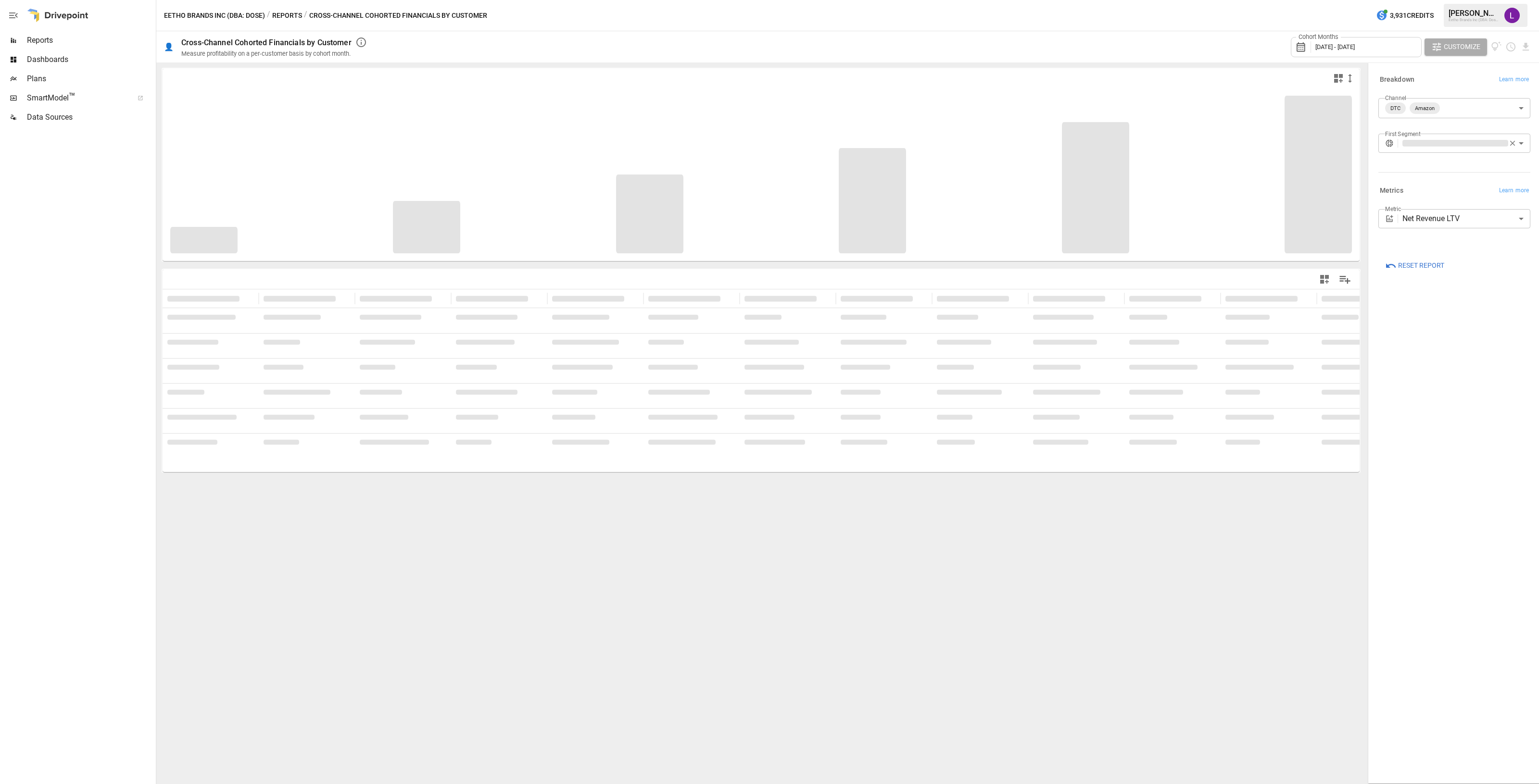
click at [98, 61] on span "Dashboards" at bounding box center [91, 59] width 127 height 11
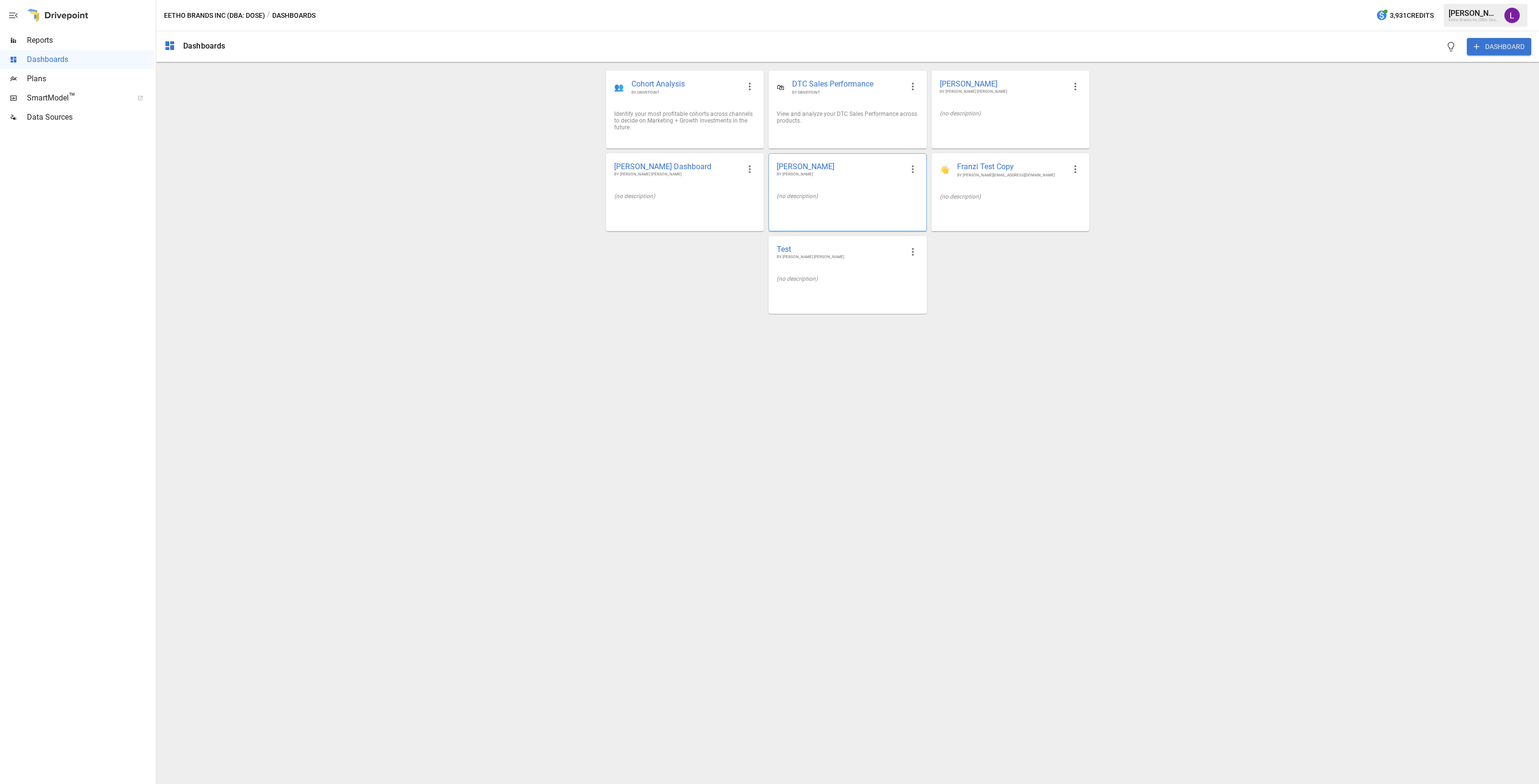
click at [840, 189] on div "(no description)" at bounding box center [848, 196] width 157 height 22
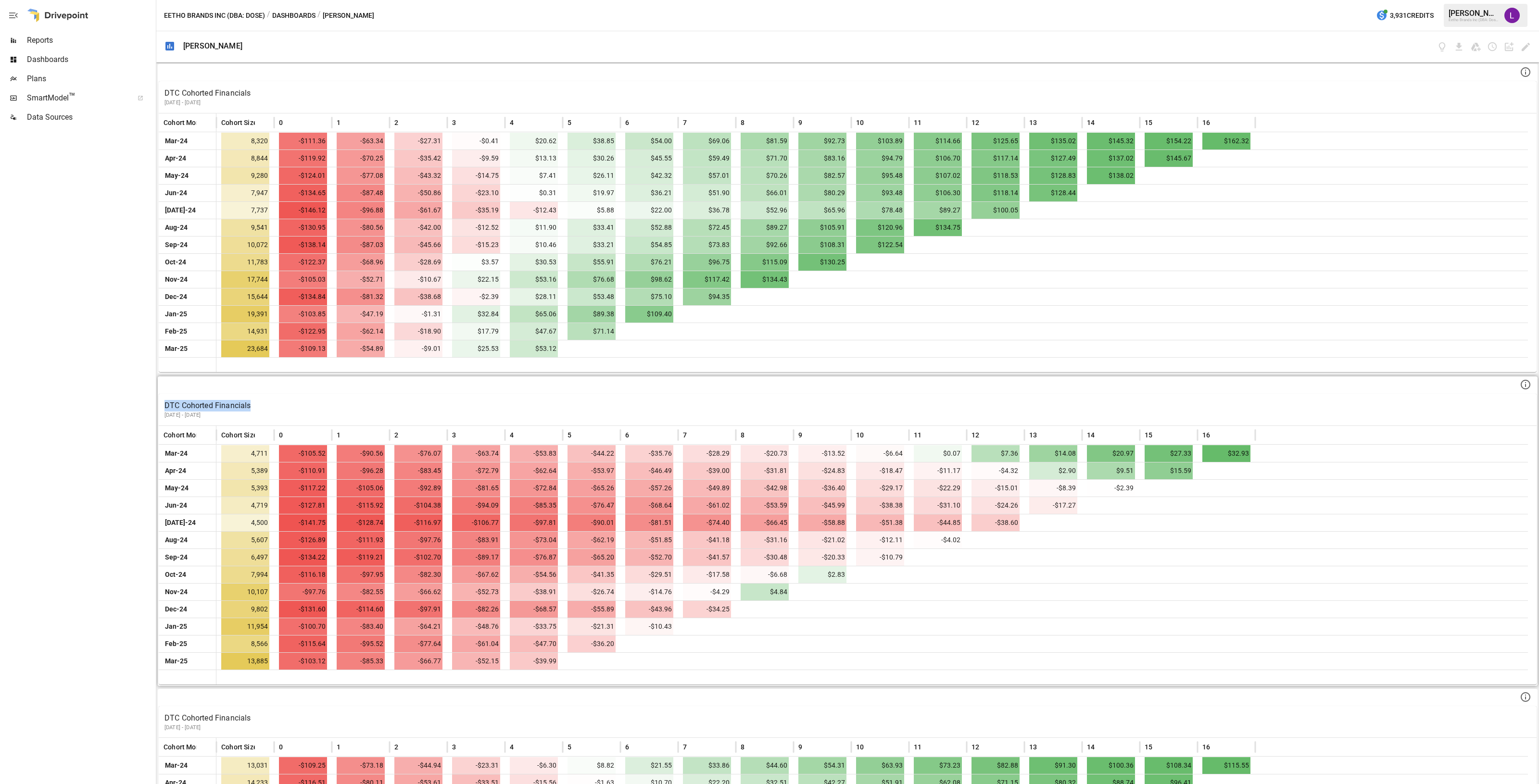
drag, startPoint x: 354, startPoint y: 370, endPoint x: 352, endPoint y: 392, distance: 22.1
click at [352, 394] on div "DTC Cohorted Financials [DATE] - [DATE] Cohort Month Cohort Size 0 1 2 3 4 5 6 …" at bounding box center [848, 424] width 1383 height 722
click at [332, 355] on div "-$54.89" at bounding box center [360, 349] width 58 height 17
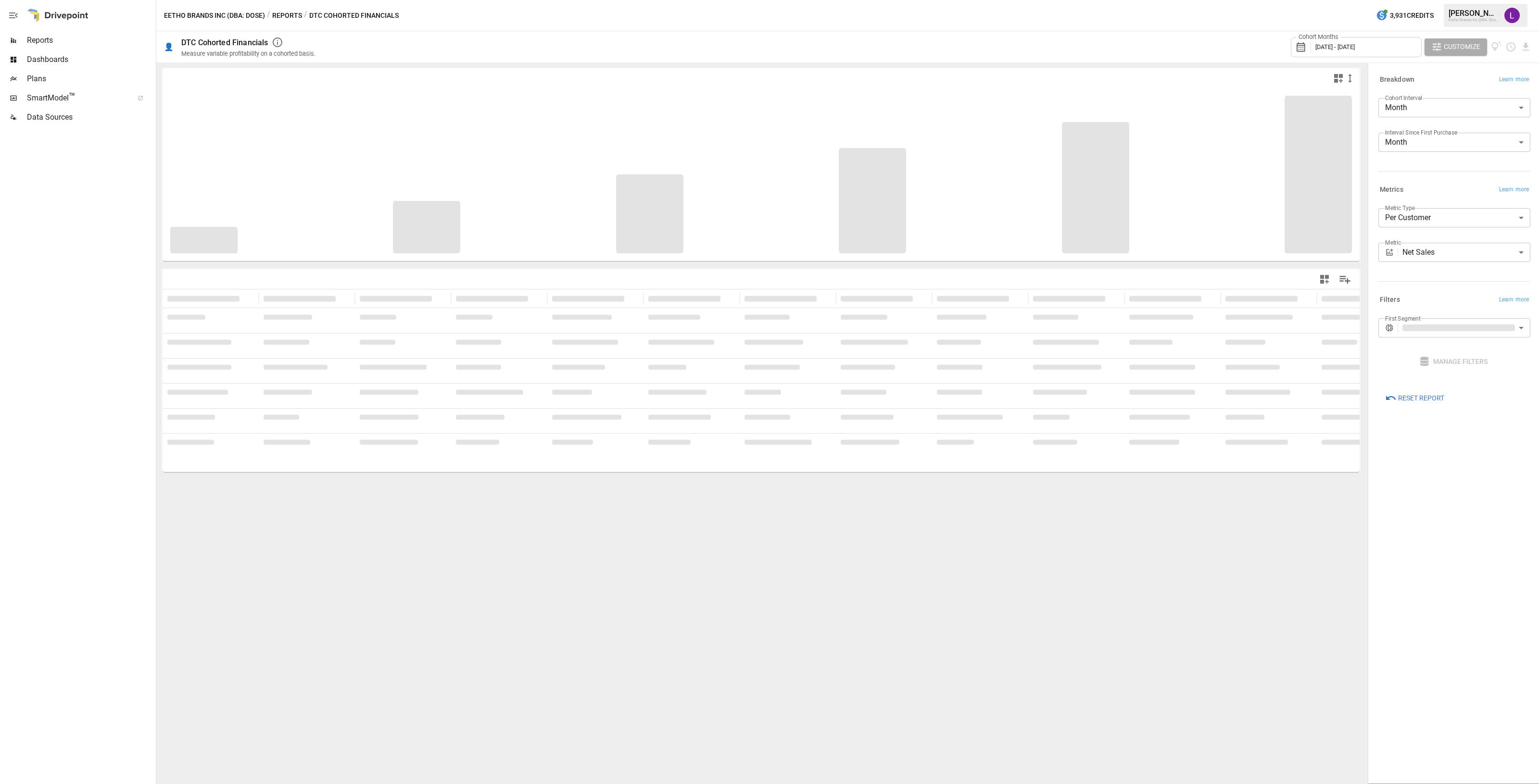
click at [846, 589] on div "Cannot draw chart: no data specified. Cannot draw chart: no data specified." at bounding box center [761, 424] width 1209 height 722
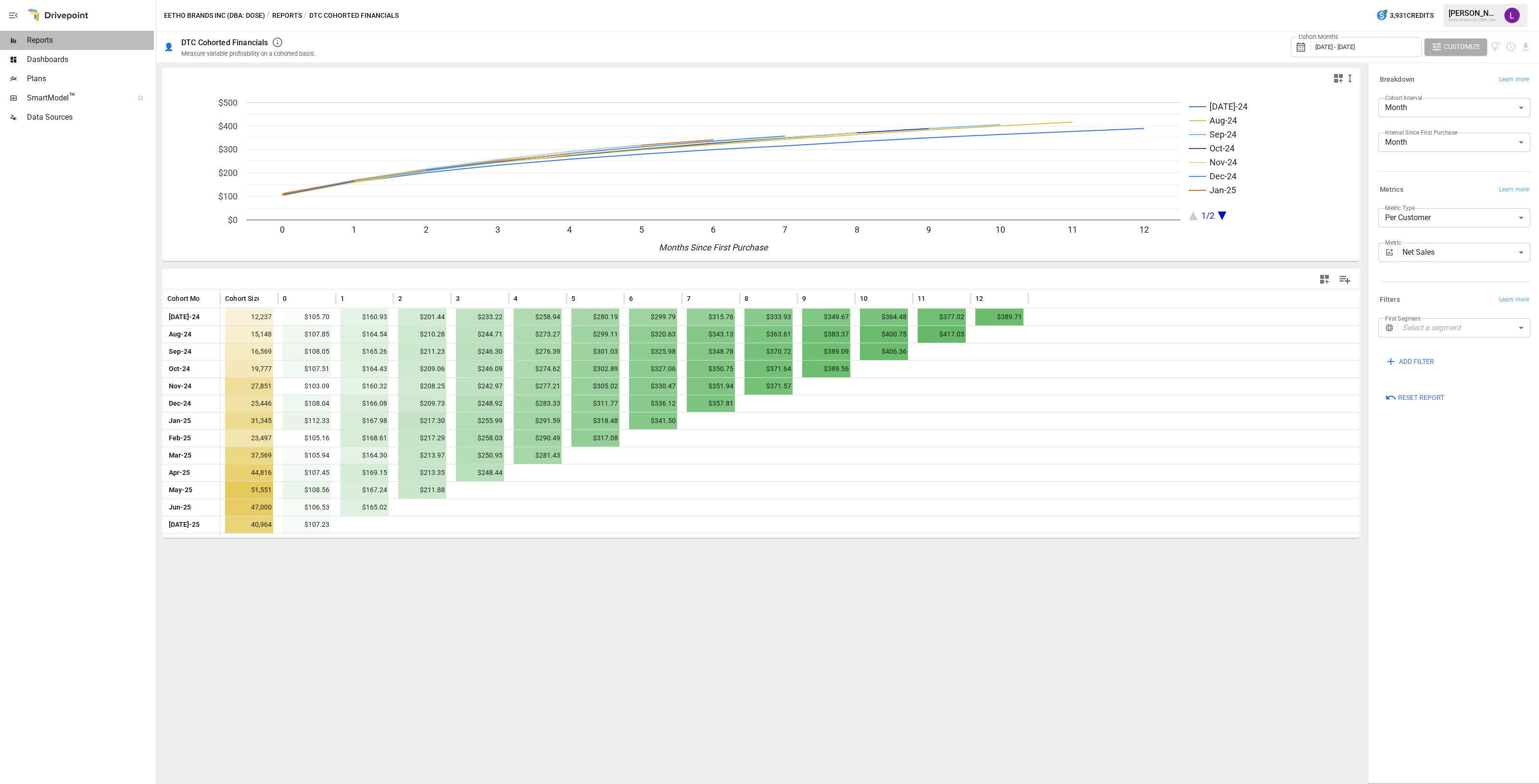
click at [47, 43] on span "Reports" at bounding box center [91, 41] width 127 height 11
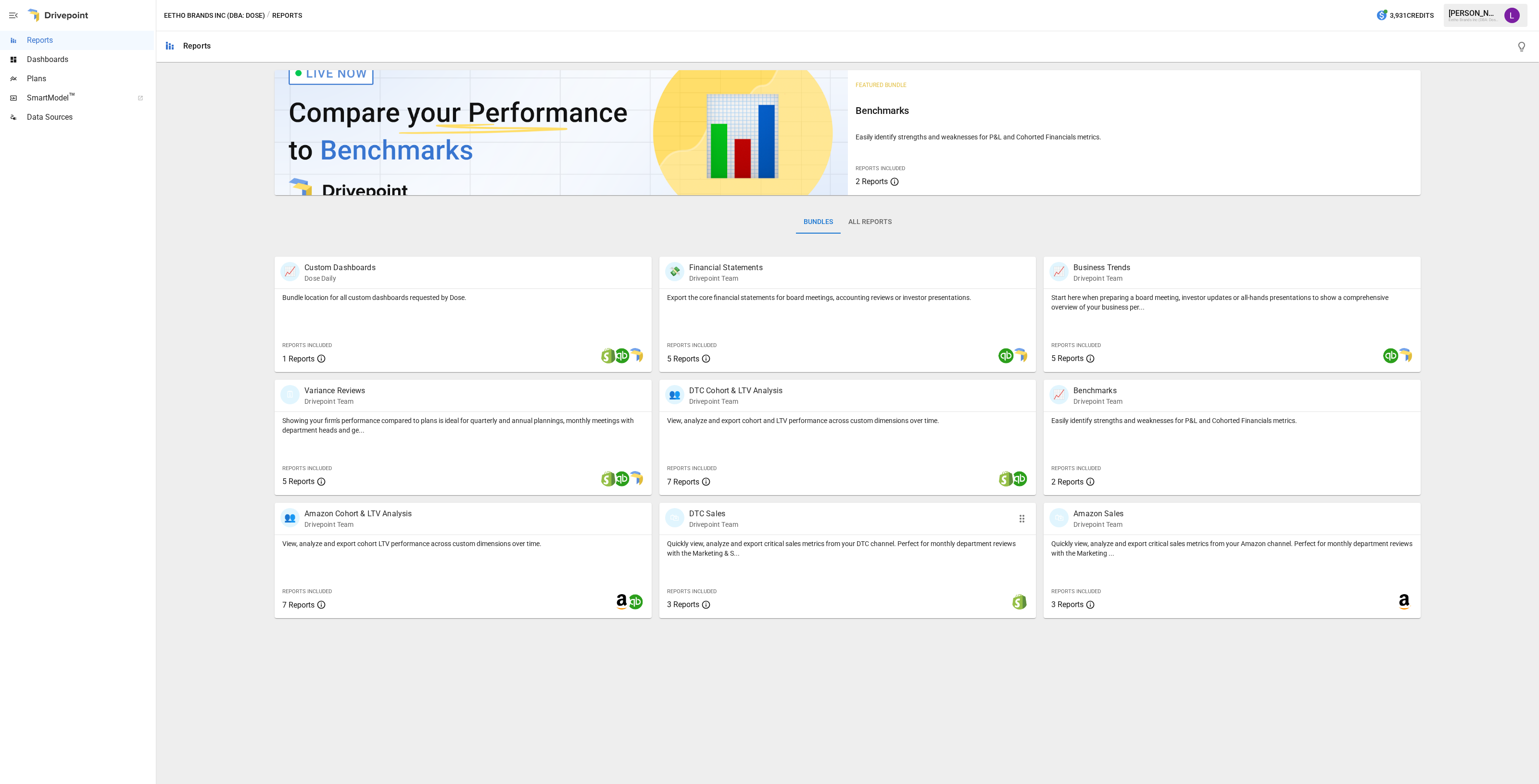
click at [744, 555] on p "Quickly view, analyze and export critical sales metrics from your DTC channel. …" at bounding box center [848, 549] width 362 height 19
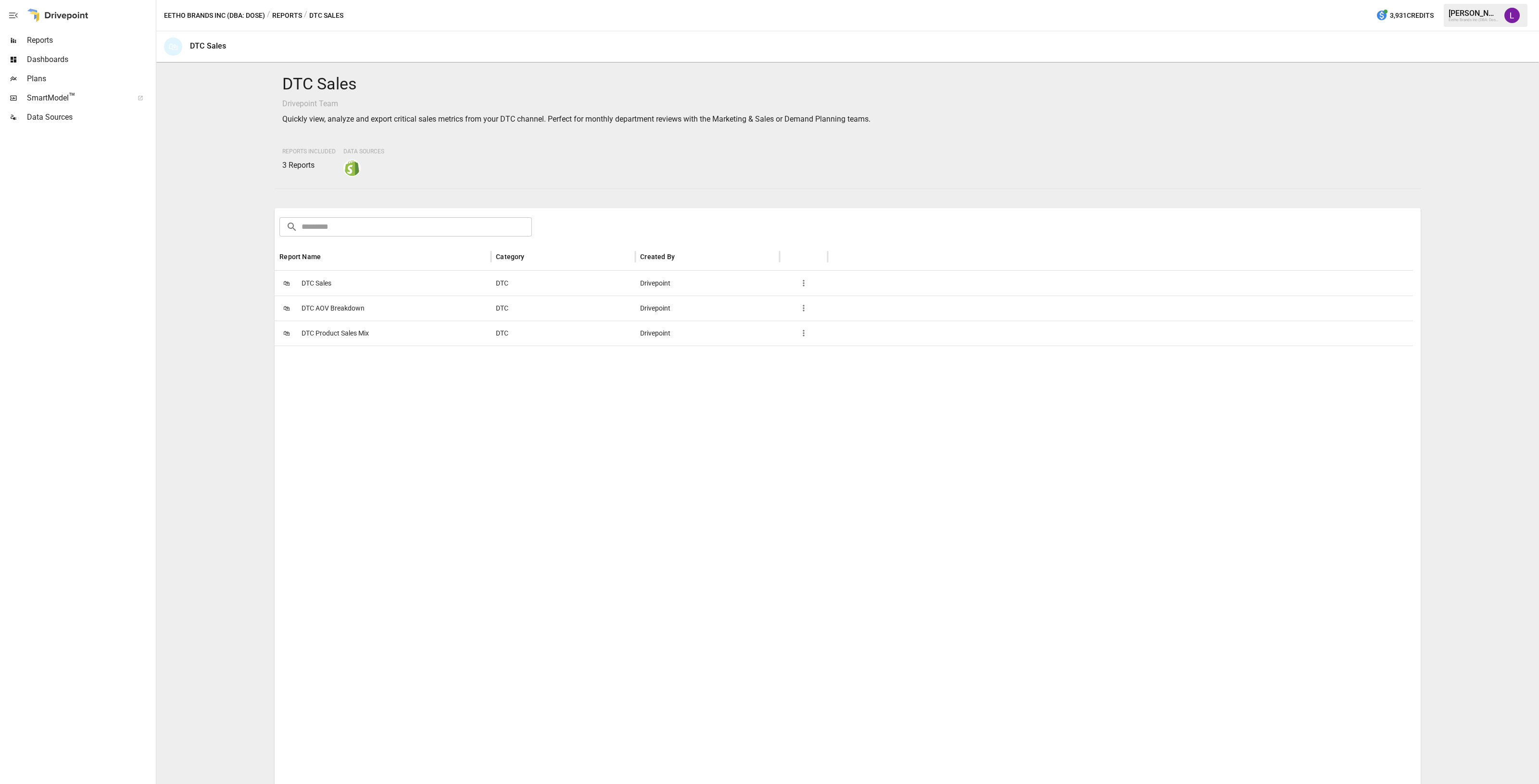
click at [342, 309] on span "DTC AOV Breakdown" at bounding box center [333, 308] width 63 height 24
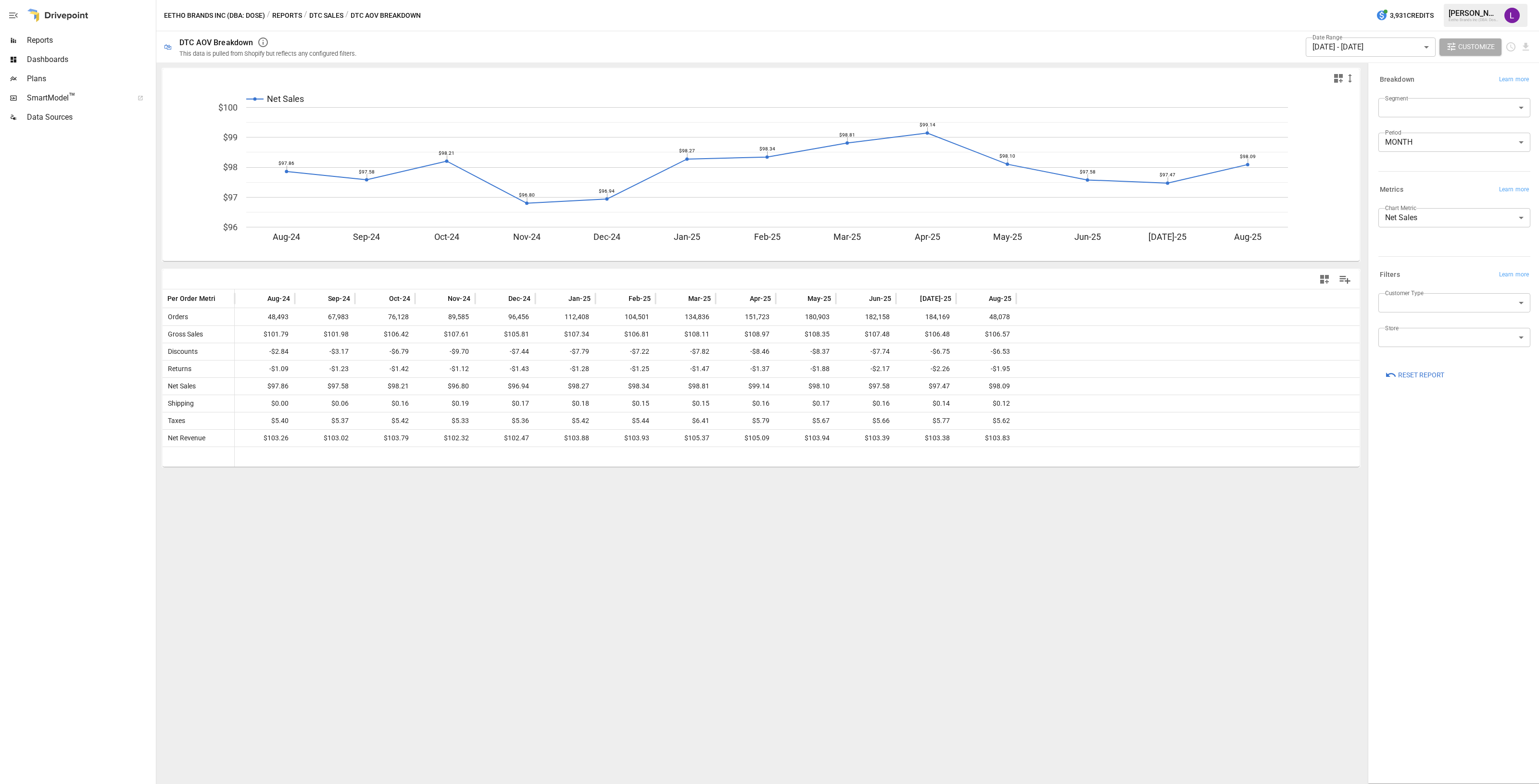
click at [44, 59] on span "Dashboards" at bounding box center [91, 59] width 127 height 11
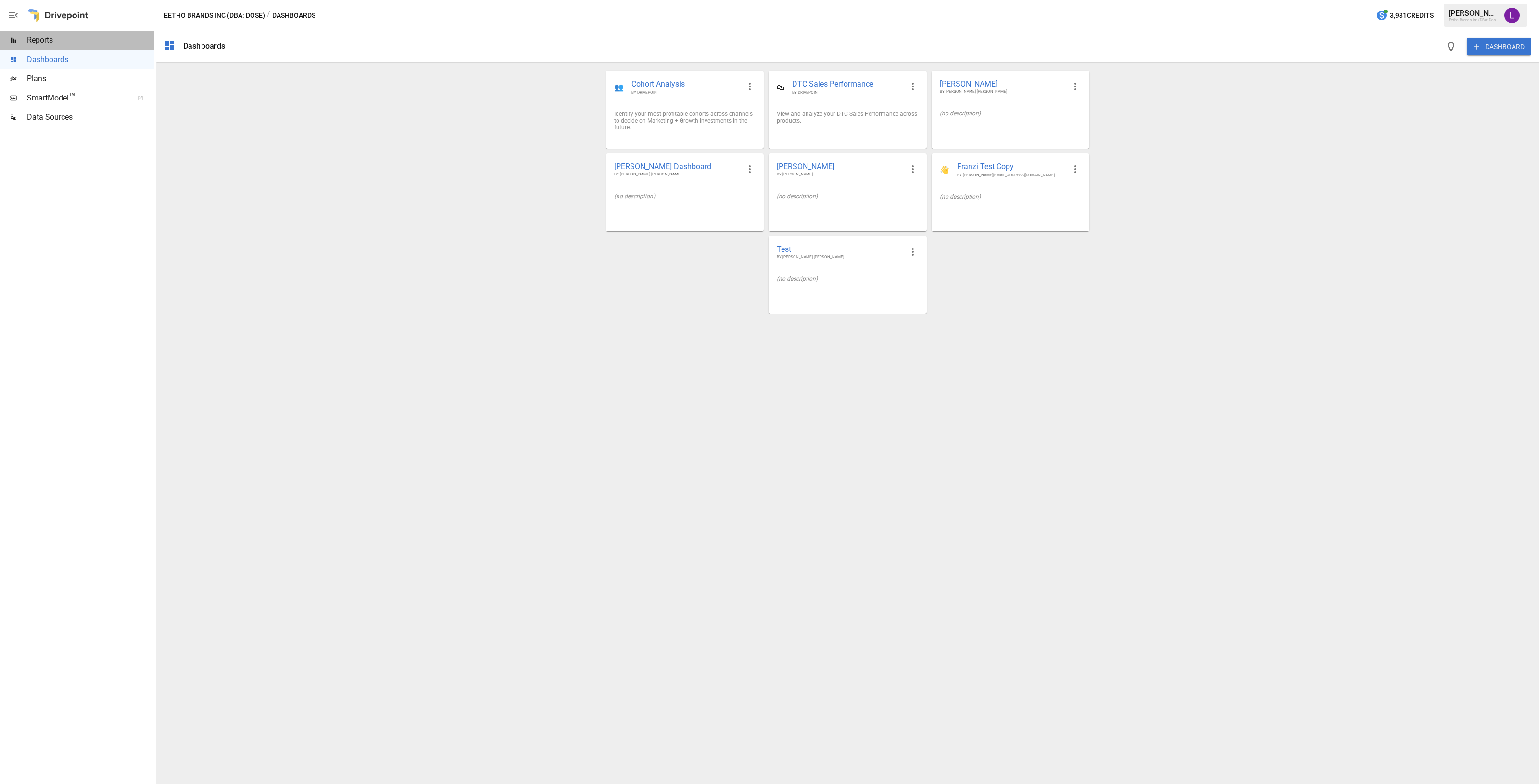
click at [66, 45] on span "Reports" at bounding box center [91, 41] width 127 height 11
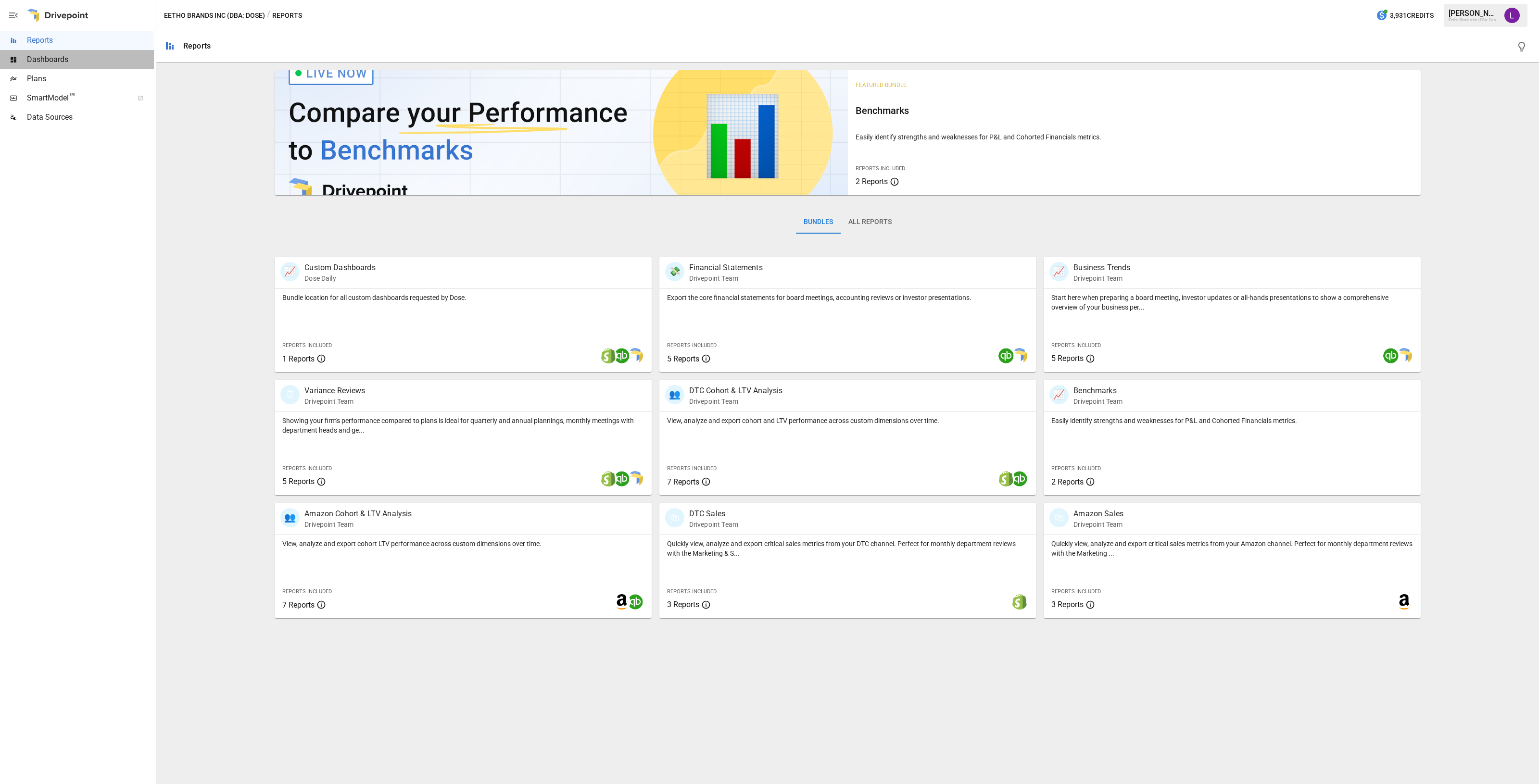
click at [79, 61] on span "Dashboards" at bounding box center [91, 59] width 127 height 11
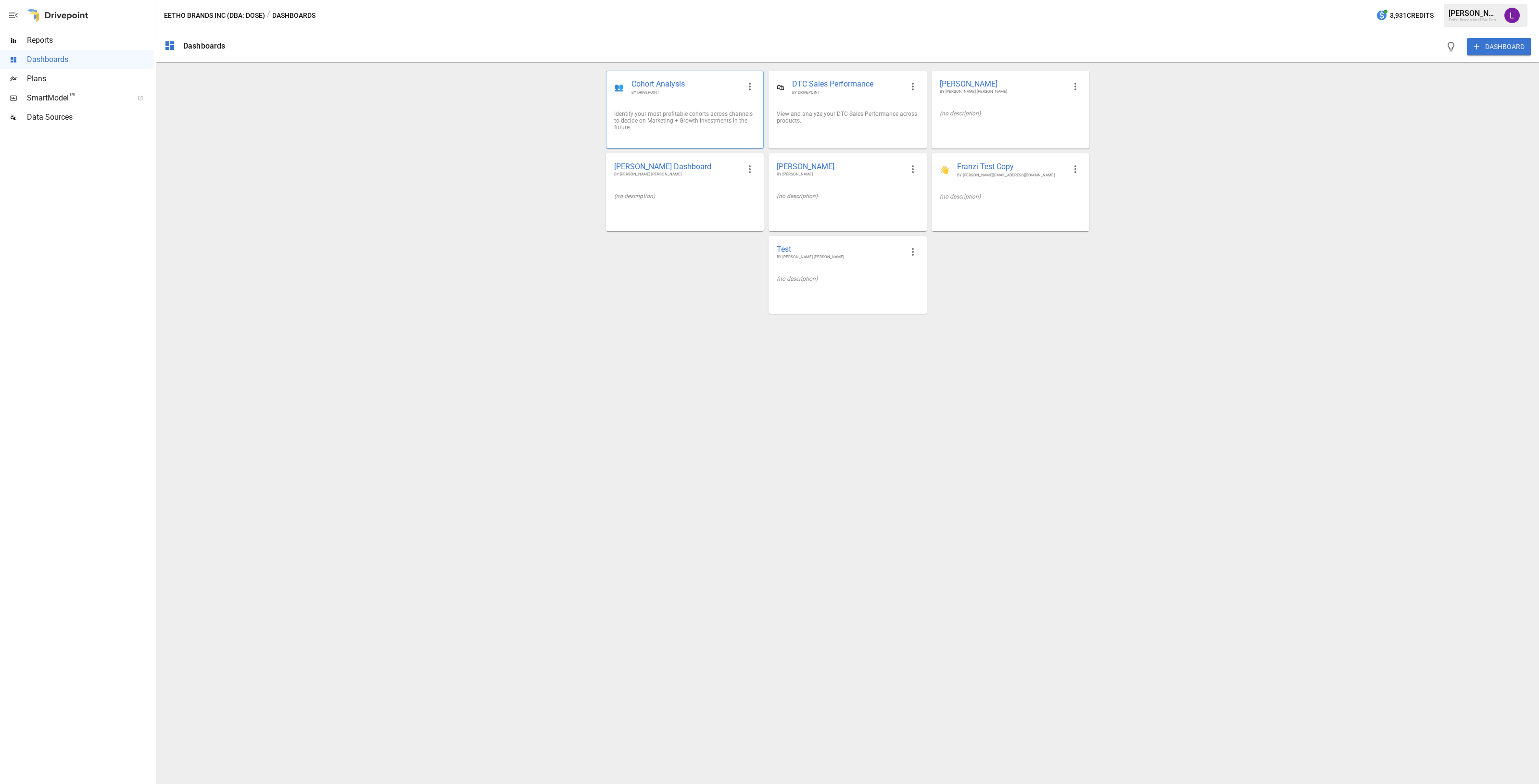
click at [698, 112] on div "Identify your most profitable cohorts across channels to decide on Marketing + …" at bounding box center [685, 121] width 141 height 20
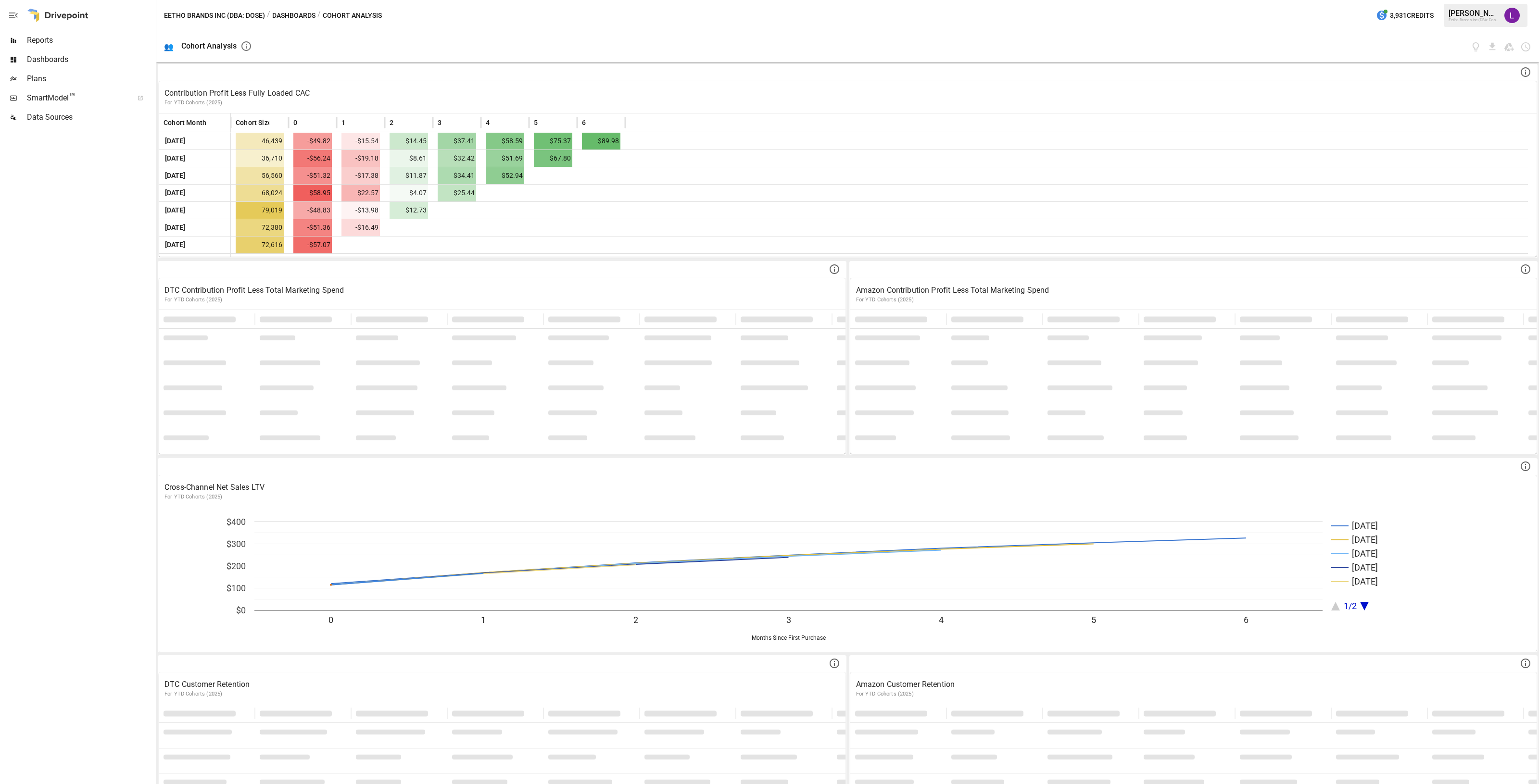
click at [59, 42] on span "Reports" at bounding box center [91, 41] width 127 height 11
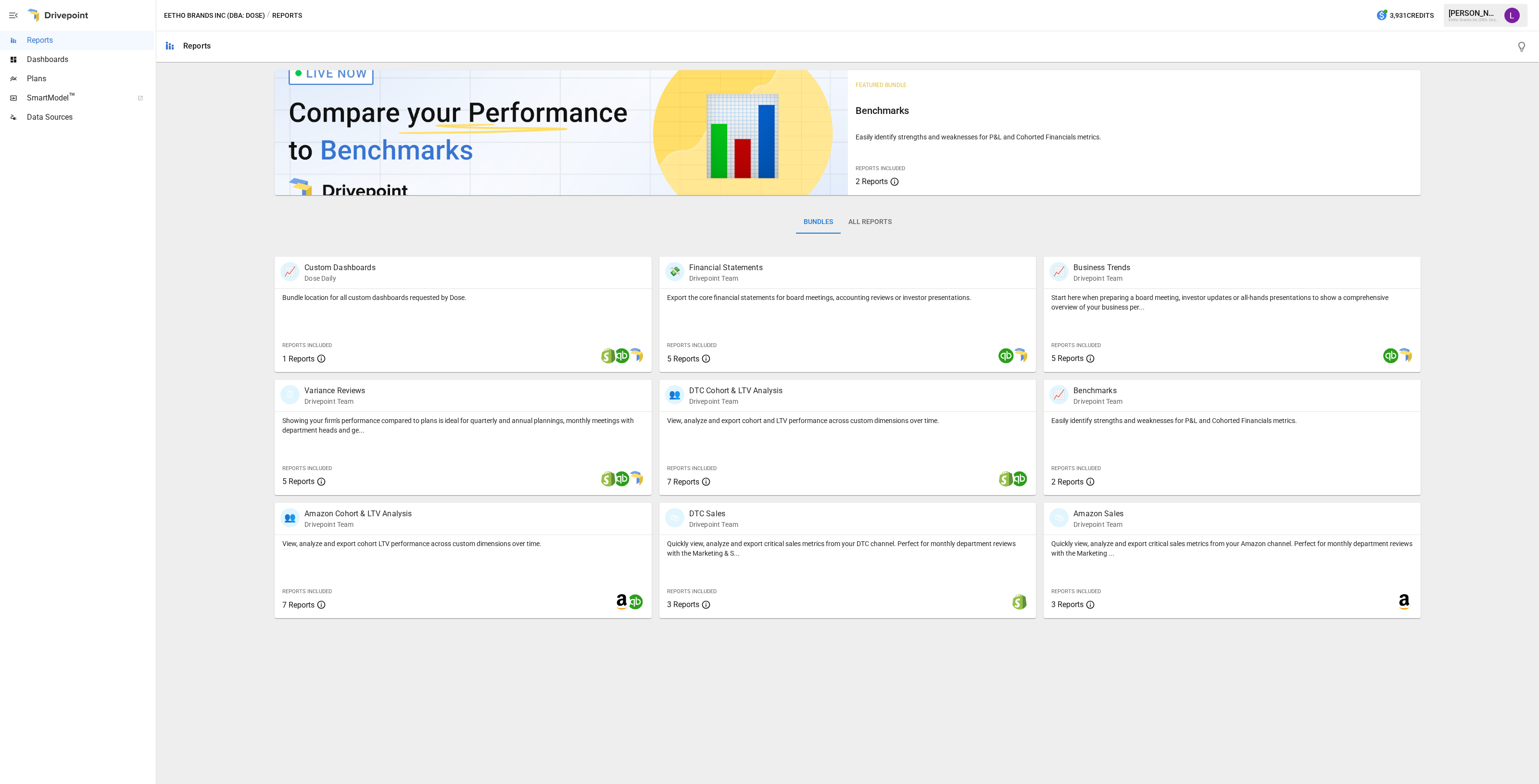
click at [57, 53] on div "Dashboards" at bounding box center [77, 59] width 154 height 19
